Goal: Transaction & Acquisition: Purchase product/service

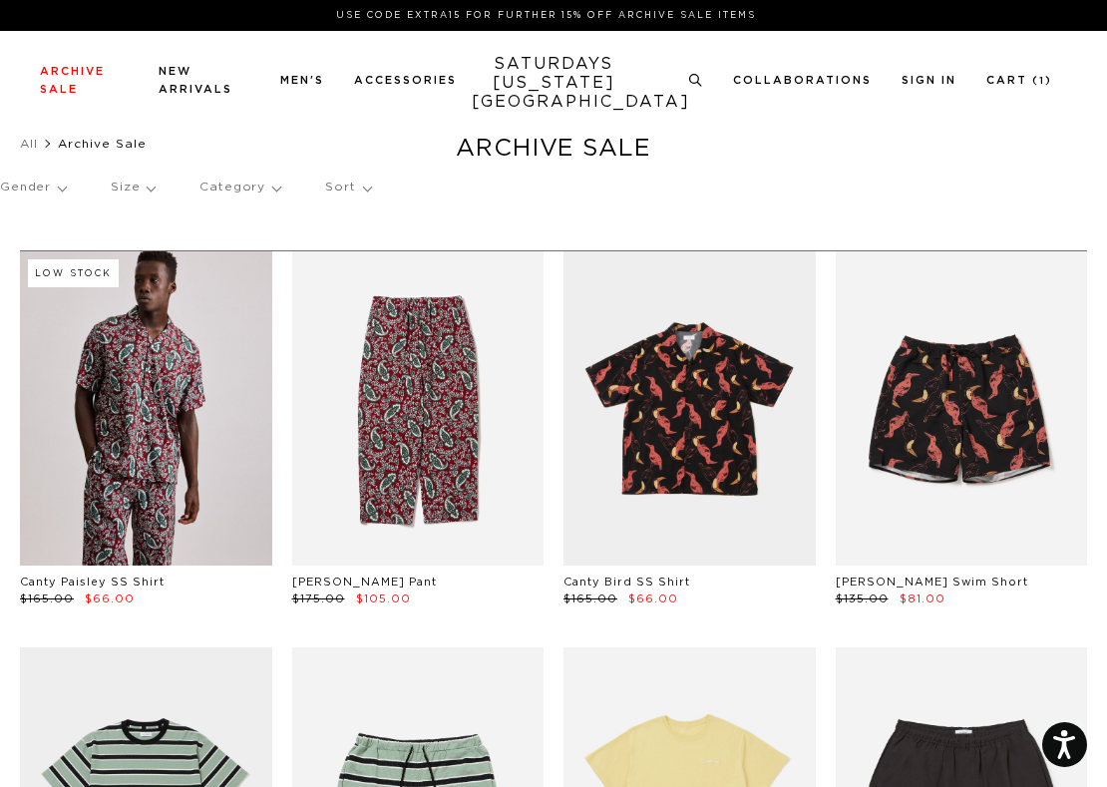
click at [42, 192] on p "Gender" at bounding box center [33, 188] width 66 height 46
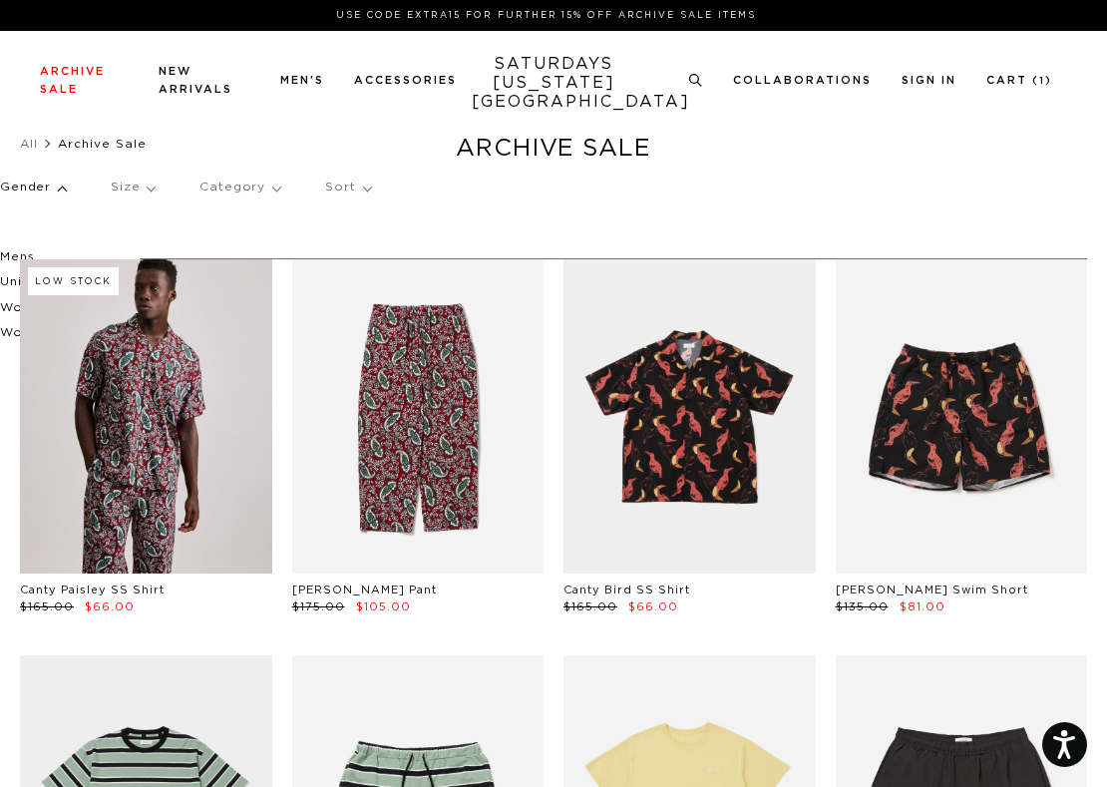
click at [7, 331] on p "Womens" at bounding box center [60, 333] width 120 height 26
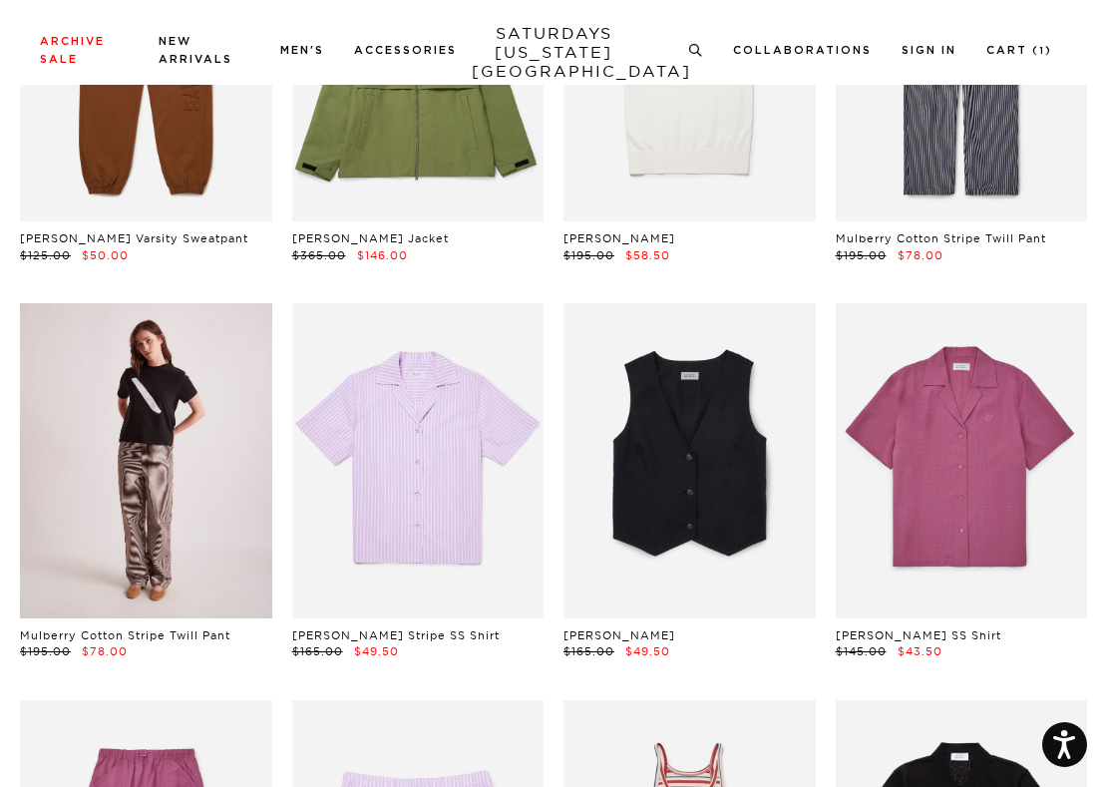
scroll to position [822, 0]
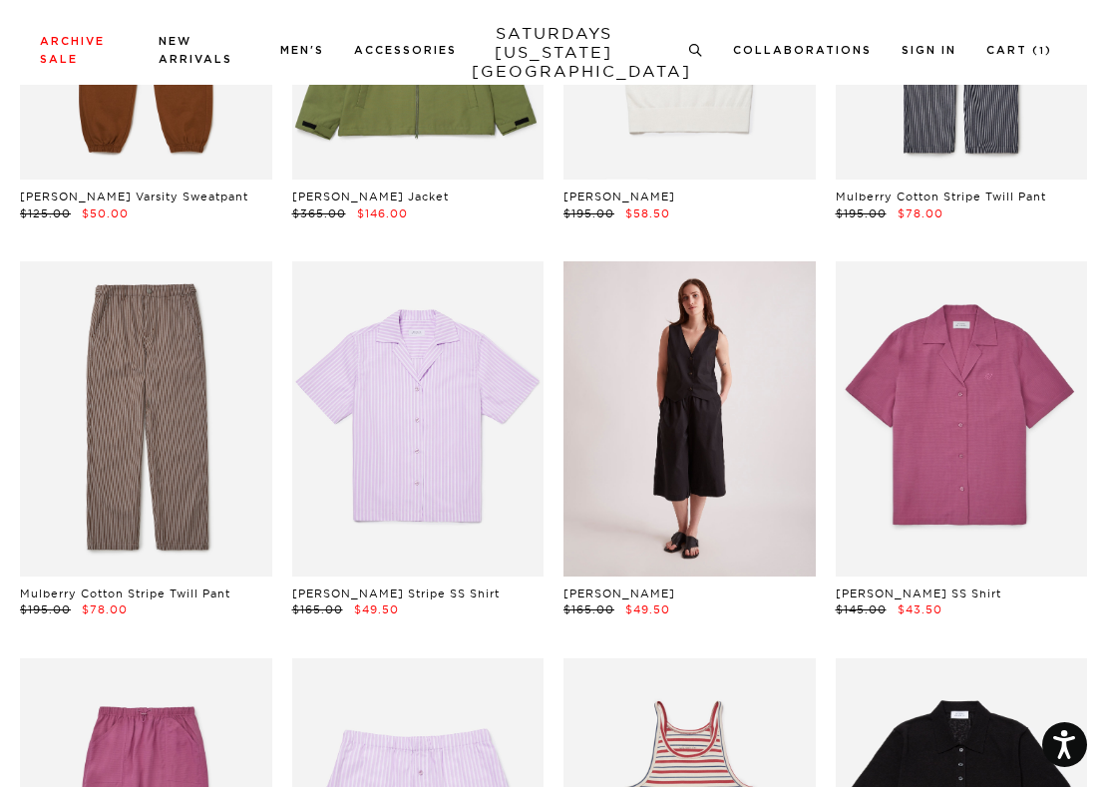
click at [653, 347] on link at bounding box center [689, 418] width 252 height 315
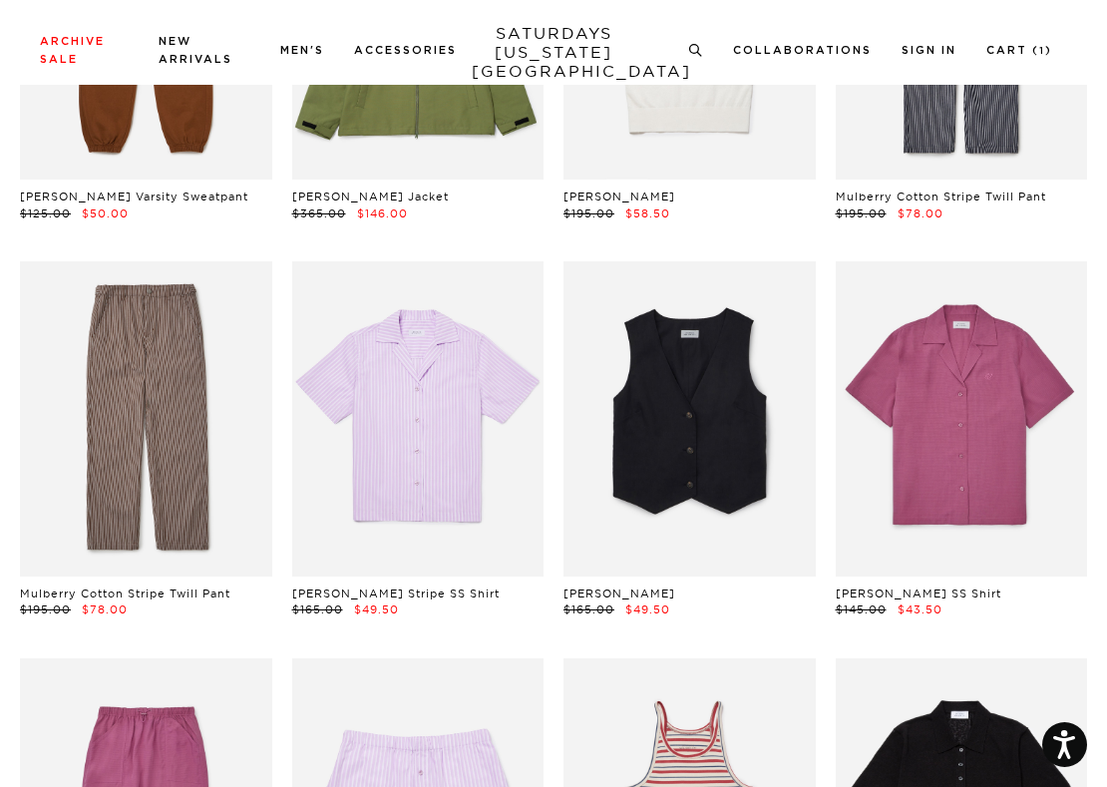
scroll to position [0, 0]
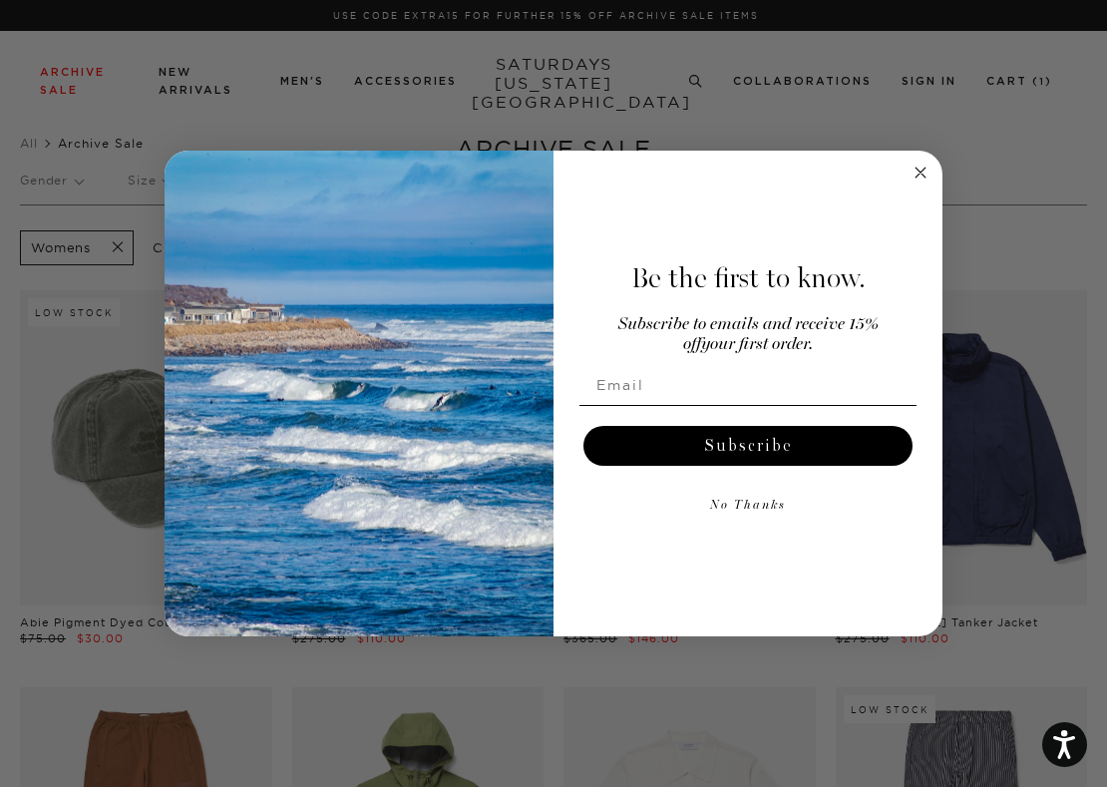
click at [974, 416] on div "Close dialog Be the first to know. Subscribe to emails and receive 15% off your…" at bounding box center [553, 393] width 1107 height 787
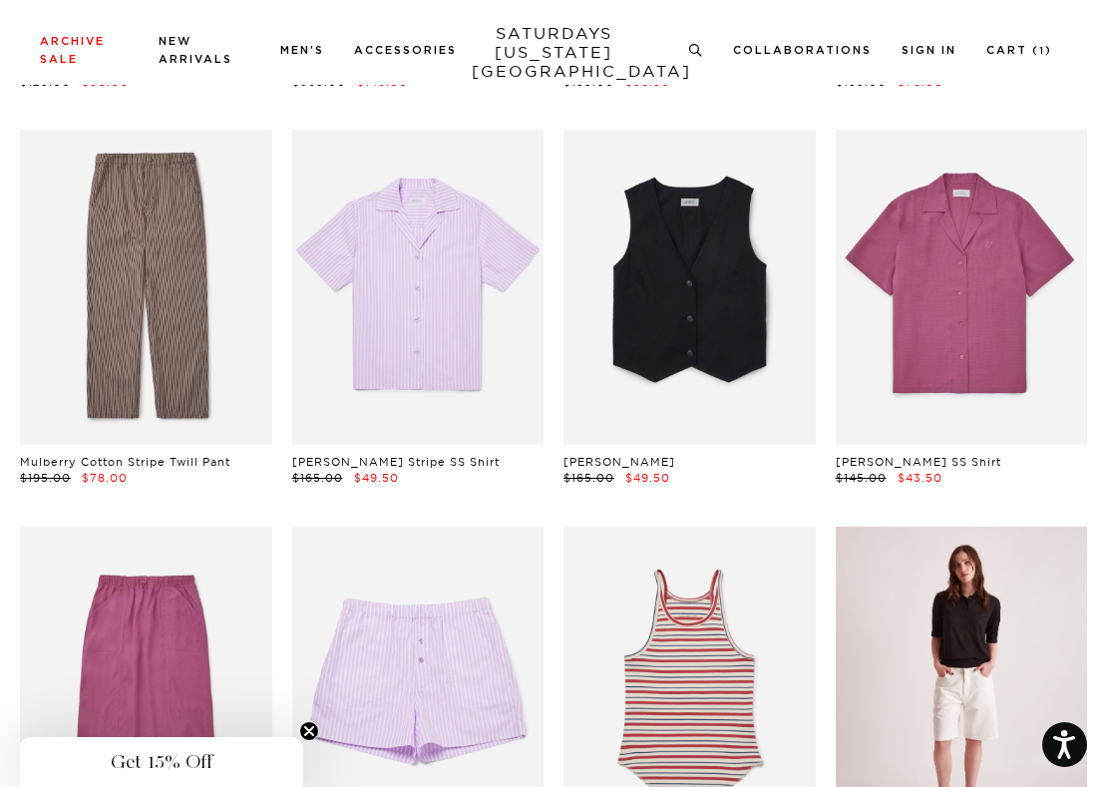
scroll to position [775, 0]
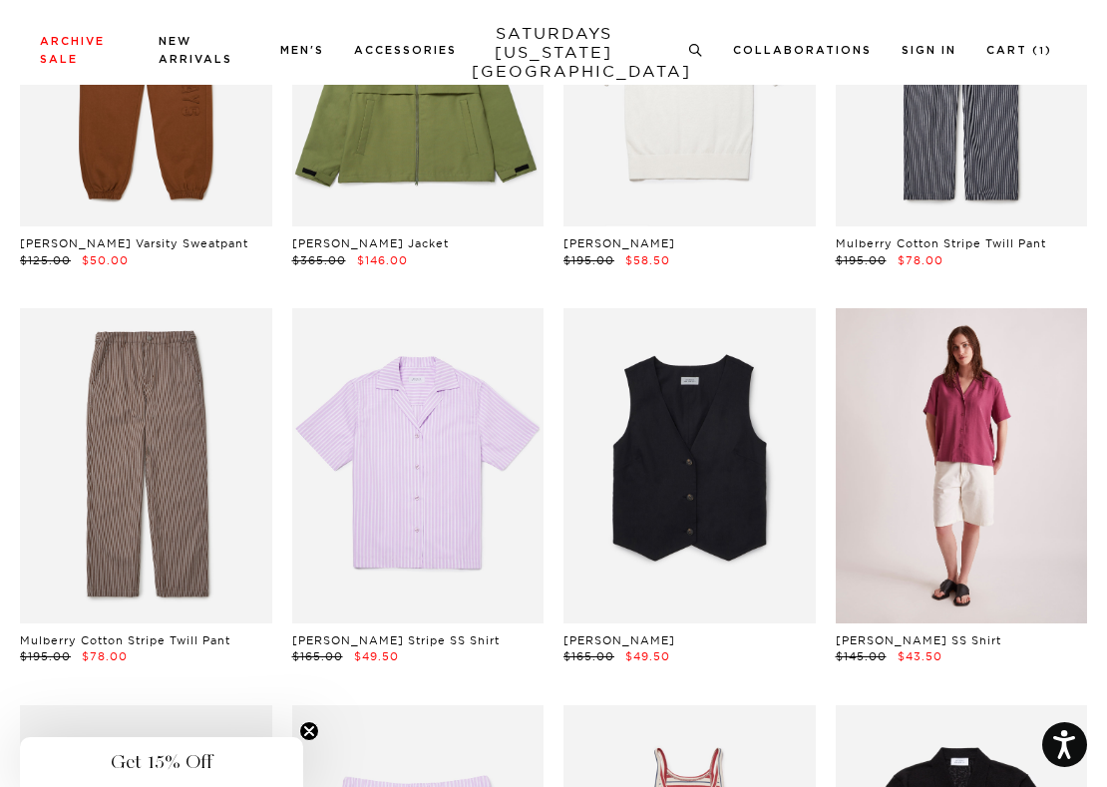
click at [974, 416] on link at bounding box center [962, 465] width 252 height 315
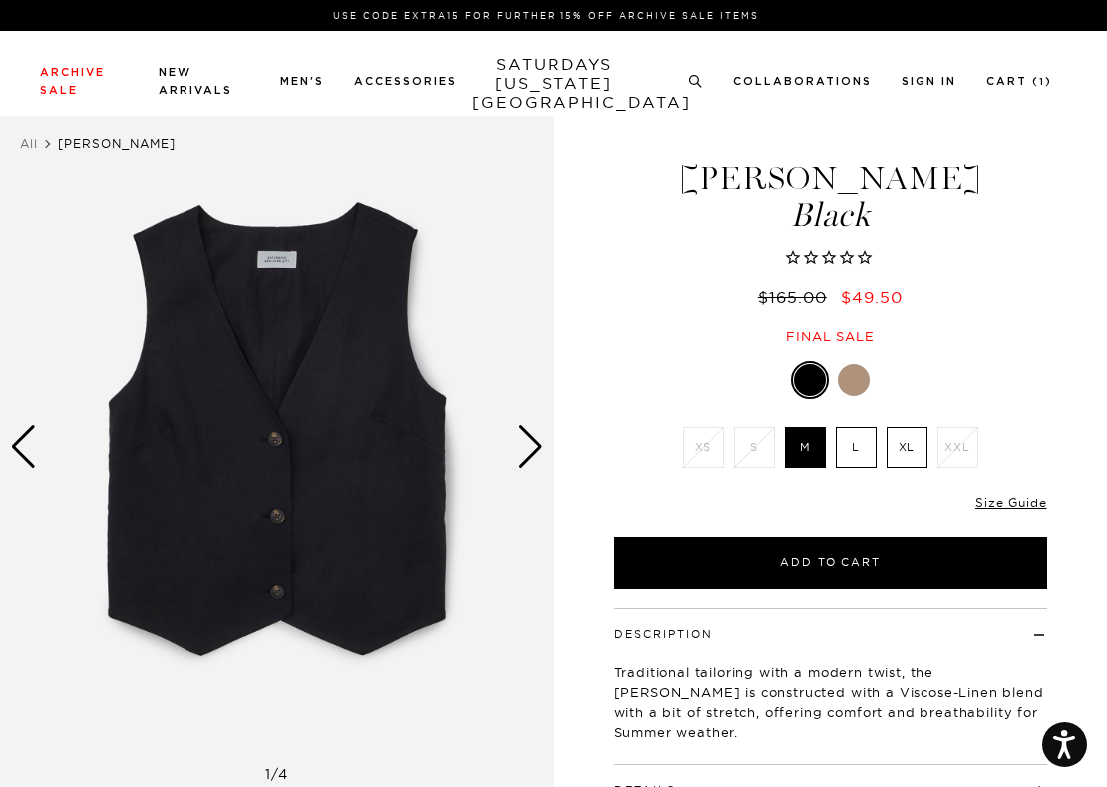
click at [535, 446] on div "Next slide" at bounding box center [530, 447] width 27 height 44
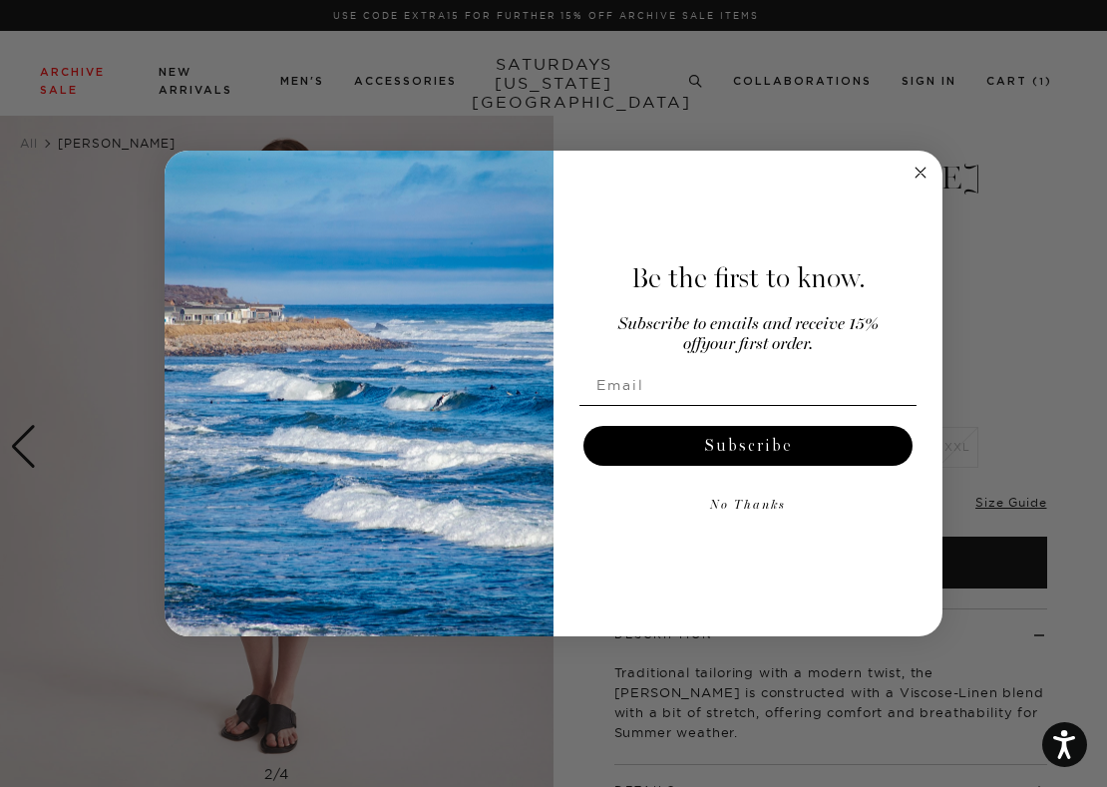
click at [923, 171] on circle "Close dialog" at bounding box center [920, 172] width 23 height 23
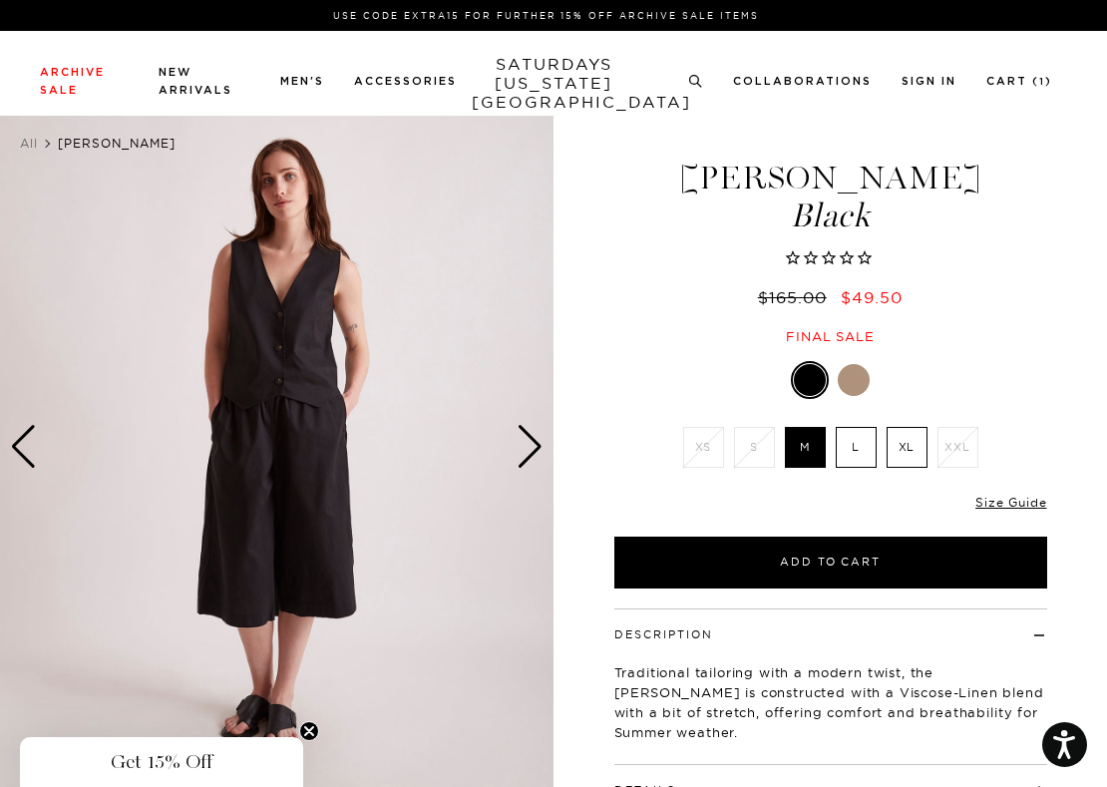
click at [534, 453] on div "Next slide" at bounding box center [530, 447] width 27 height 44
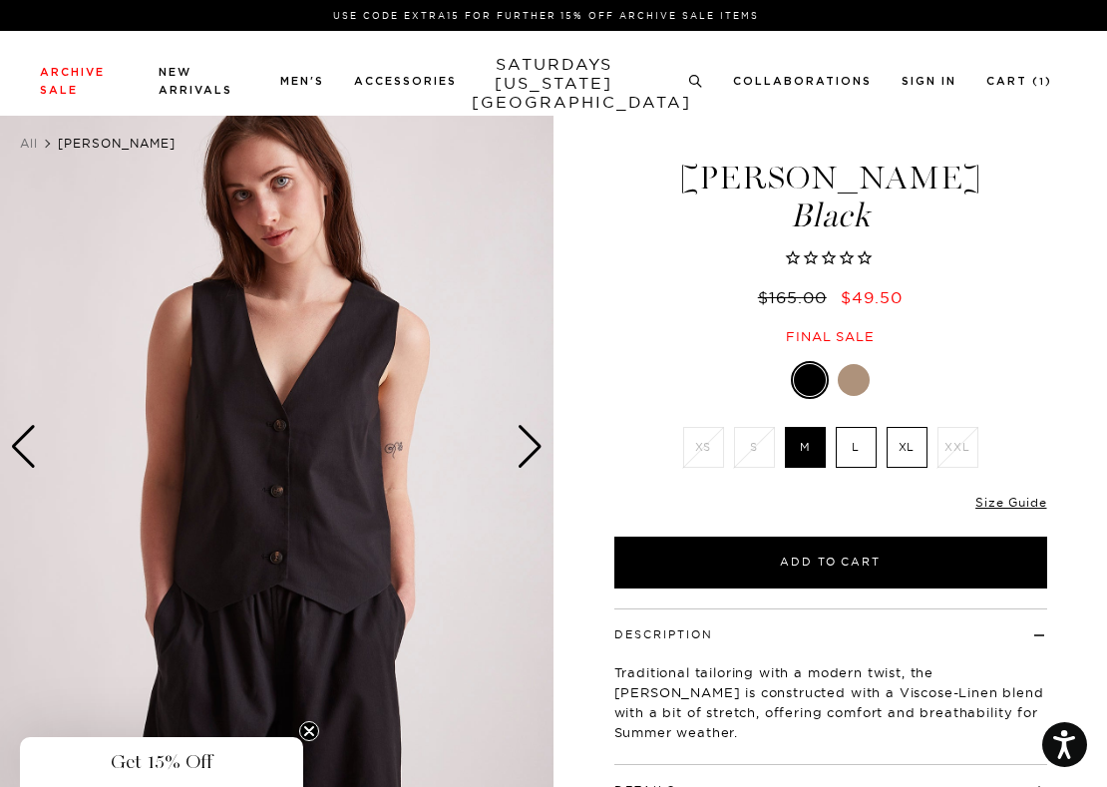
click at [533, 453] on div "Next slide" at bounding box center [530, 447] width 27 height 44
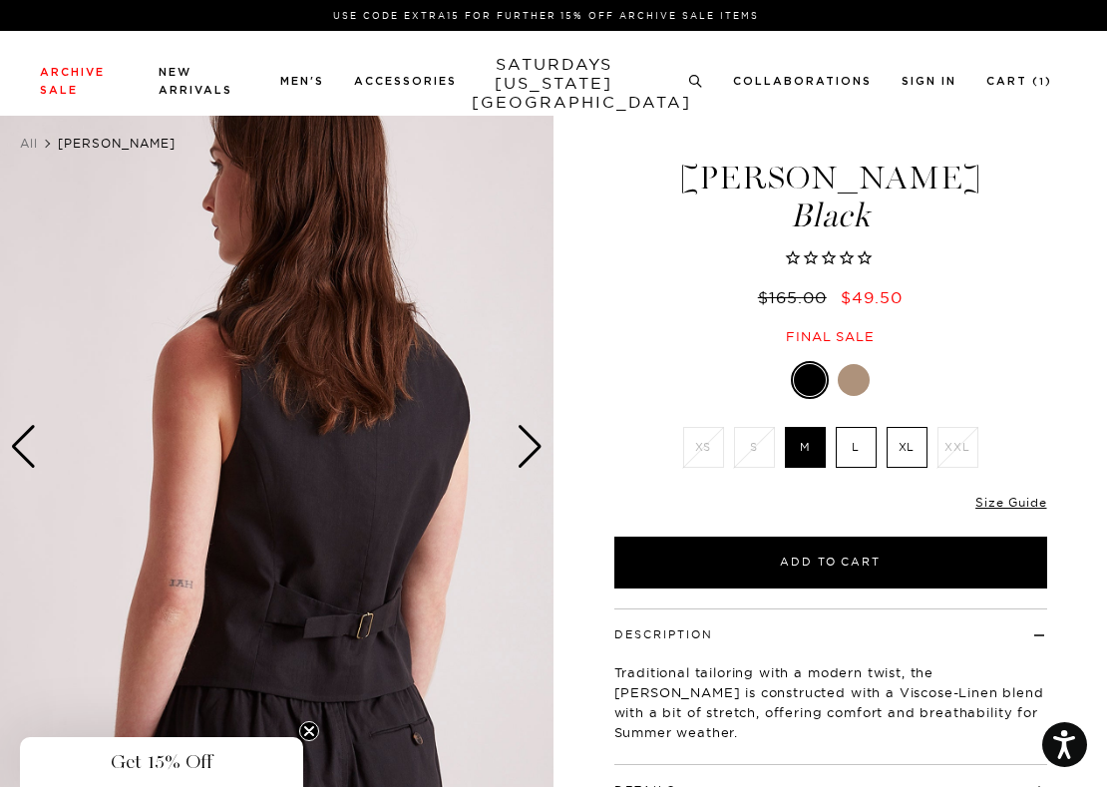
click at [532, 453] on div "Next slide" at bounding box center [530, 447] width 27 height 44
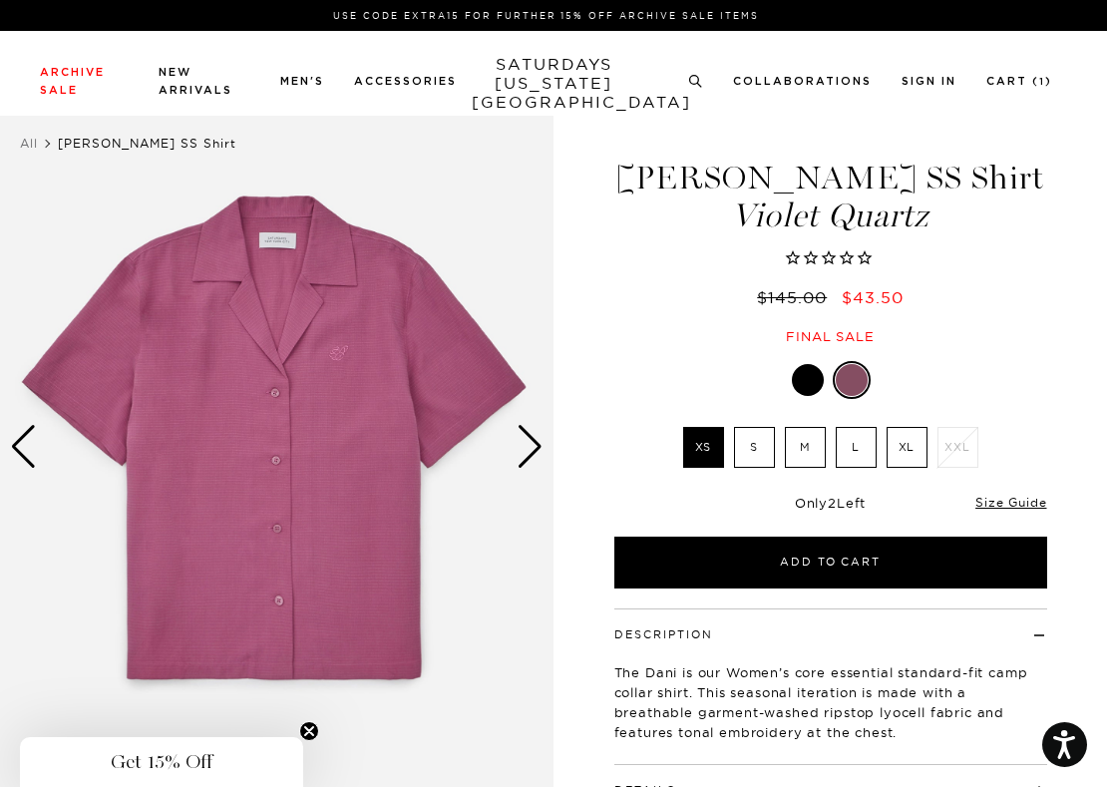
click at [532, 429] on div "Next slide" at bounding box center [530, 447] width 27 height 44
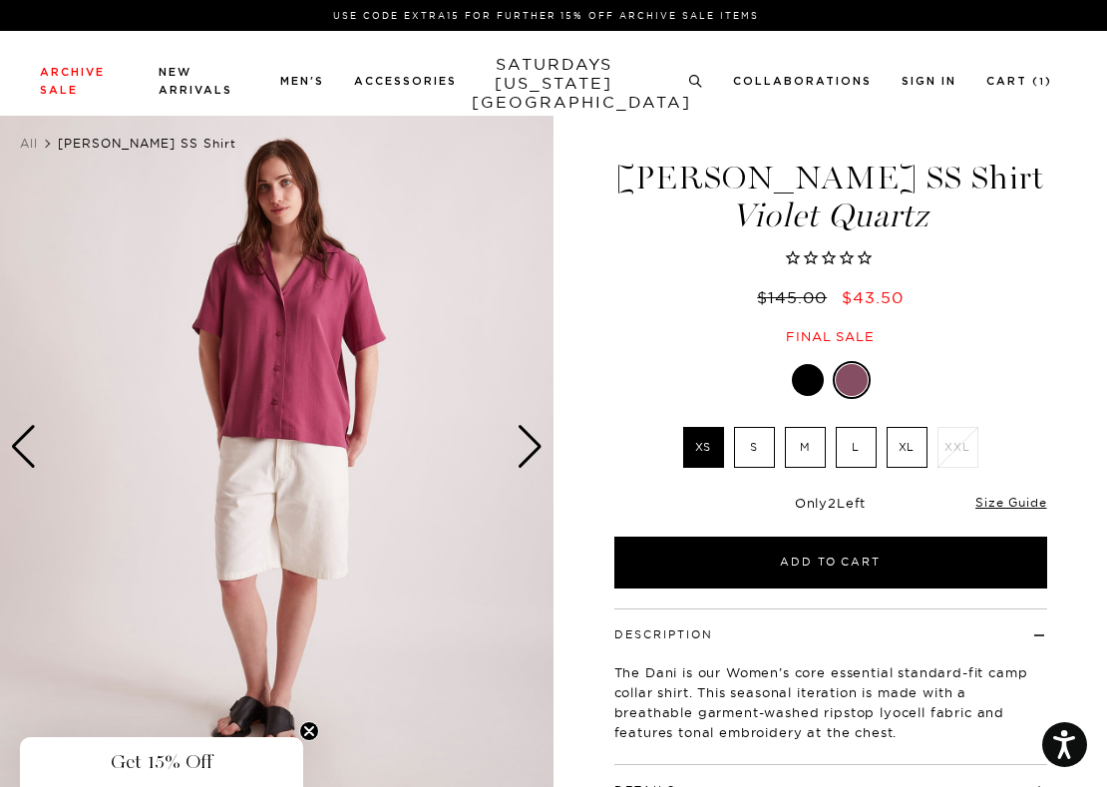
click at [532, 429] on div "Next slide" at bounding box center [530, 447] width 27 height 44
